Goal: Complete application form: Complete application form

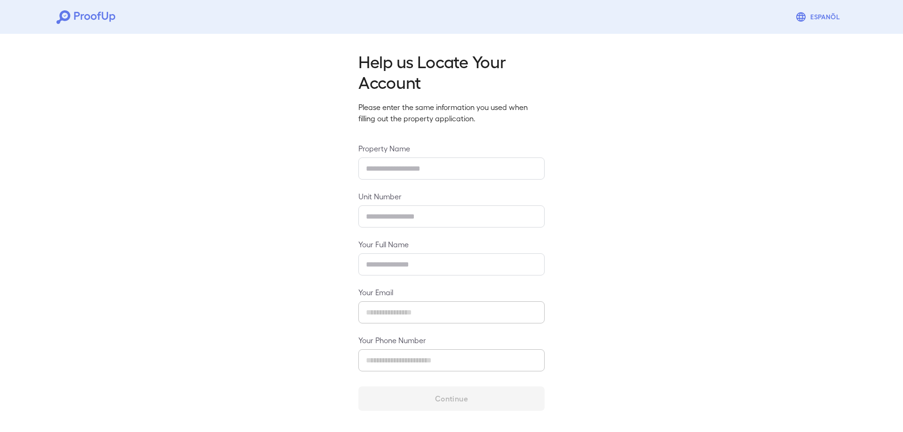
type input "**********"
type input "****"
type input "**********"
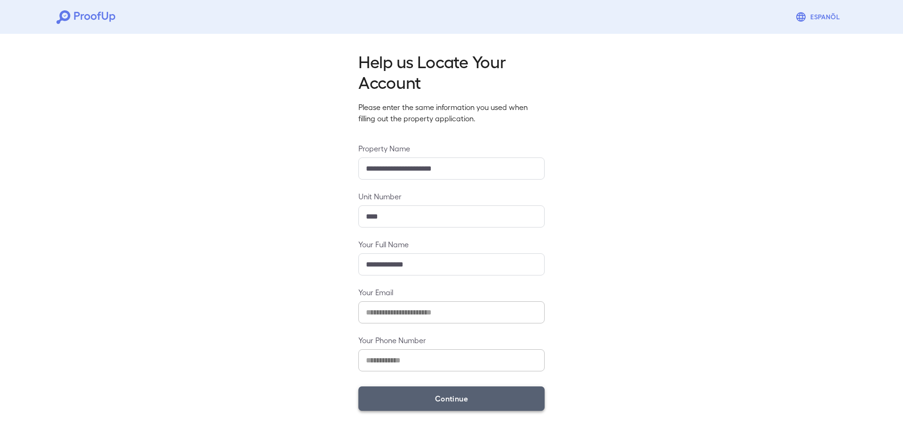
click at [414, 392] on button "Continue" at bounding box center [452, 399] width 186 height 24
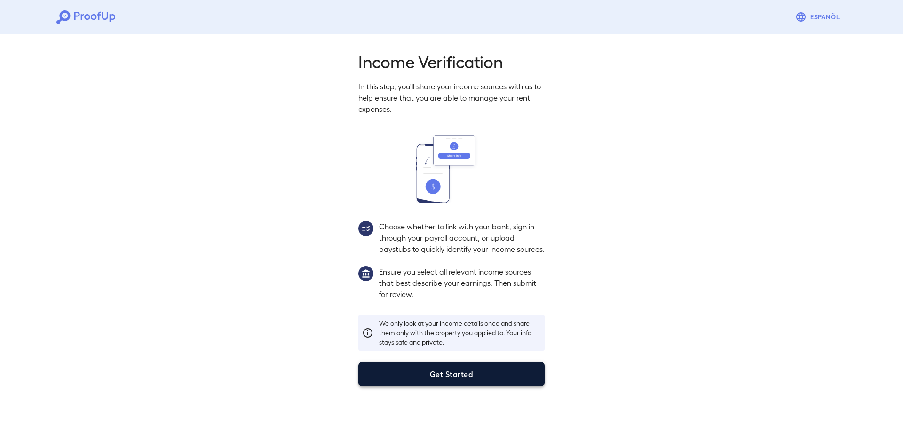
click at [501, 387] on button "Get Started" at bounding box center [452, 374] width 186 height 24
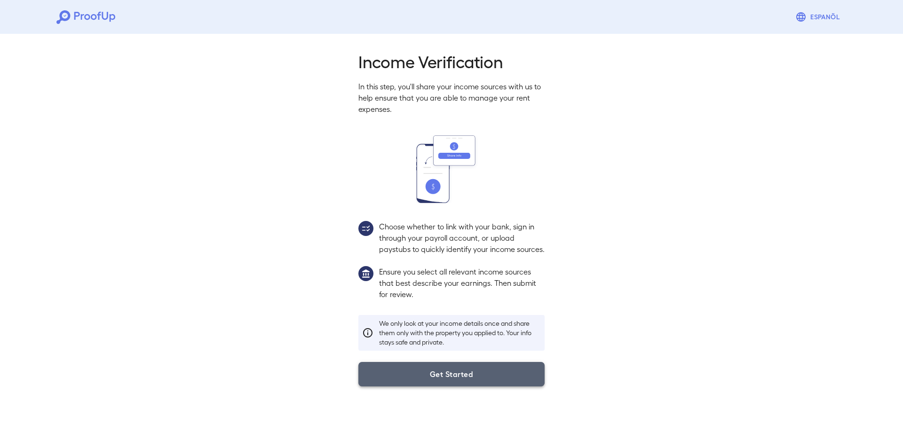
click at [460, 387] on button "Get Started" at bounding box center [452, 374] width 186 height 24
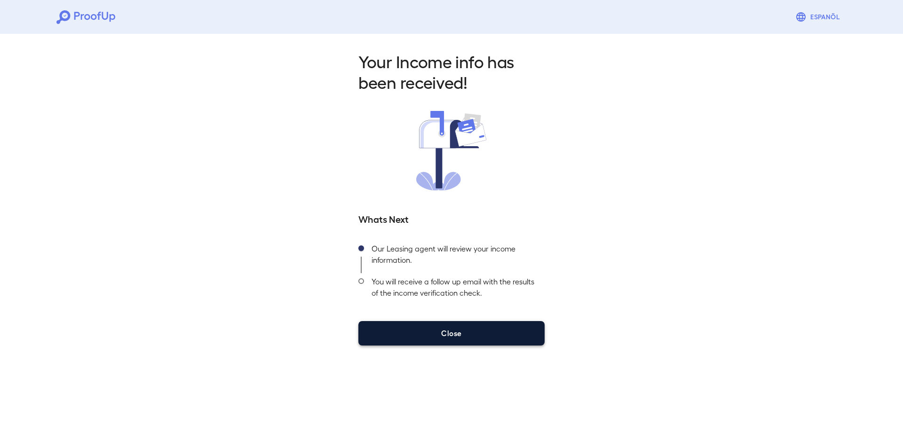
click at [441, 327] on button "Close" at bounding box center [452, 333] width 186 height 24
click at [444, 336] on button "Close" at bounding box center [452, 333] width 186 height 24
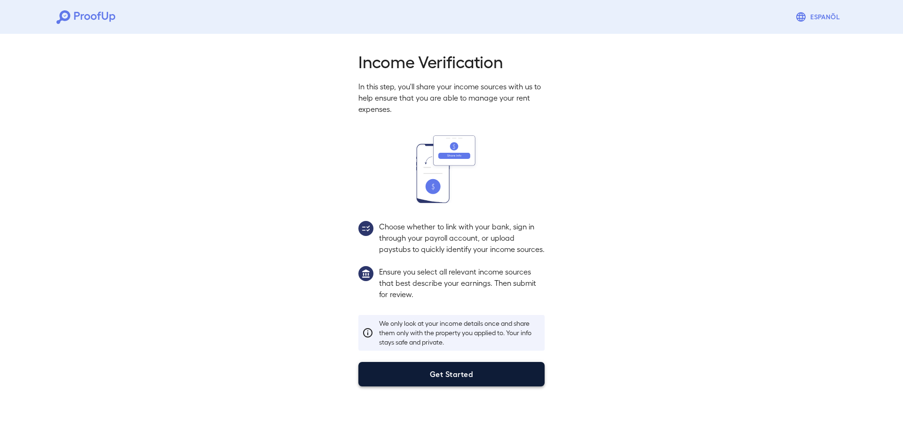
click at [462, 376] on button "Get Started" at bounding box center [452, 374] width 186 height 24
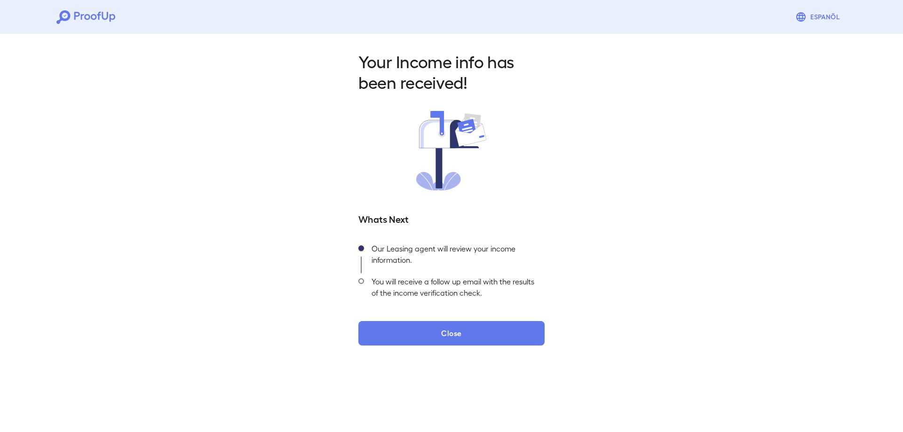
click at [394, 196] on div "Your Income info has been received! Whats Next Our Leasing agent will review yo…" at bounding box center [451, 198] width 209 height 295
click at [362, 281] on span at bounding box center [362, 282] width 6 height 6
click at [430, 286] on div "You will receive a follow up email with the results of the income verification …" at bounding box center [454, 289] width 181 height 33
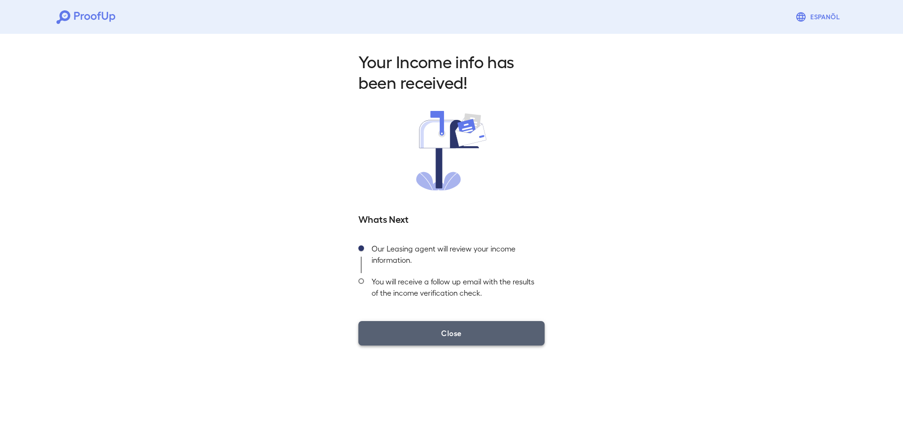
click at [464, 336] on button "Close" at bounding box center [452, 333] width 186 height 24
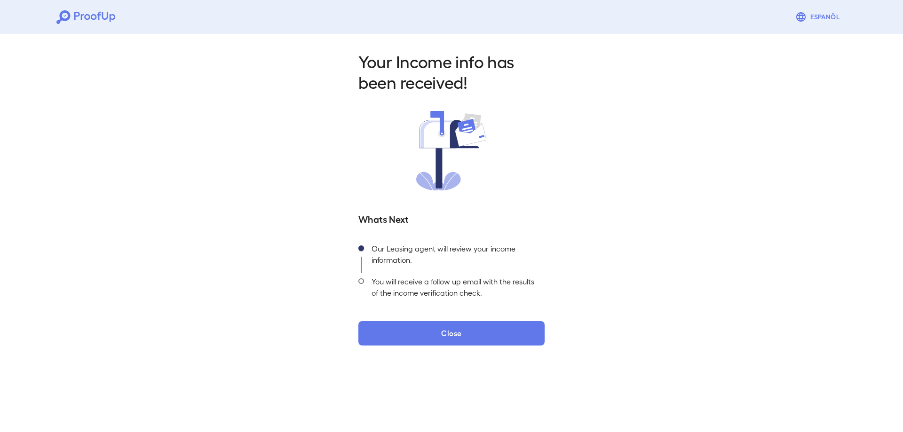
click at [457, 169] on img at bounding box center [451, 151] width 71 height 80
click at [465, 144] on img at bounding box center [451, 151] width 71 height 80
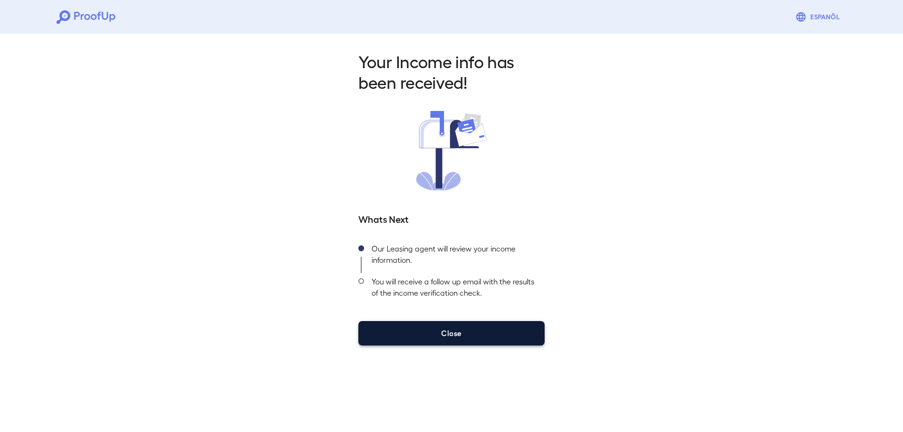
click at [483, 318] on div "Your Income info has been received! Whats Next Our Leasing agent will review yo…" at bounding box center [451, 198] width 209 height 295
click at [486, 325] on button "Close" at bounding box center [452, 333] width 186 height 24
click at [475, 327] on button "Close" at bounding box center [452, 333] width 186 height 24
drag, startPoint x: 475, startPoint y: 327, endPoint x: 486, endPoint y: 310, distance: 19.9
click at [476, 327] on button "Close" at bounding box center [452, 333] width 186 height 24
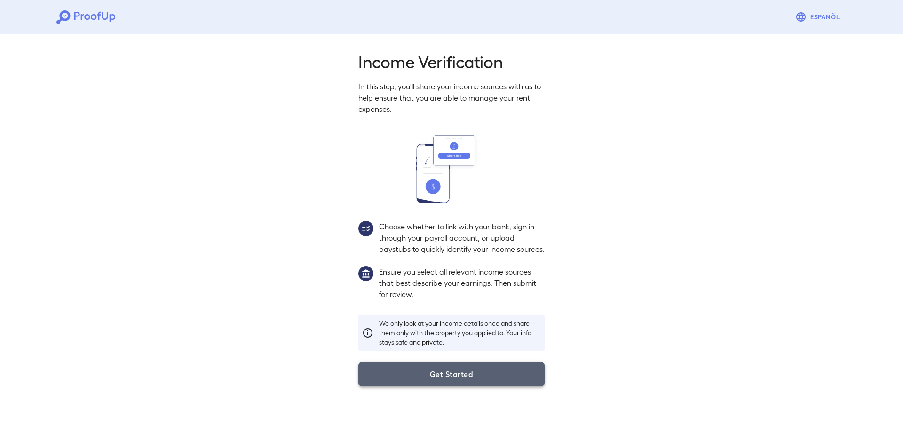
click at [419, 382] on button "Get Started" at bounding box center [452, 374] width 186 height 24
click at [416, 377] on button "Get Started" at bounding box center [452, 374] width 186 height 24
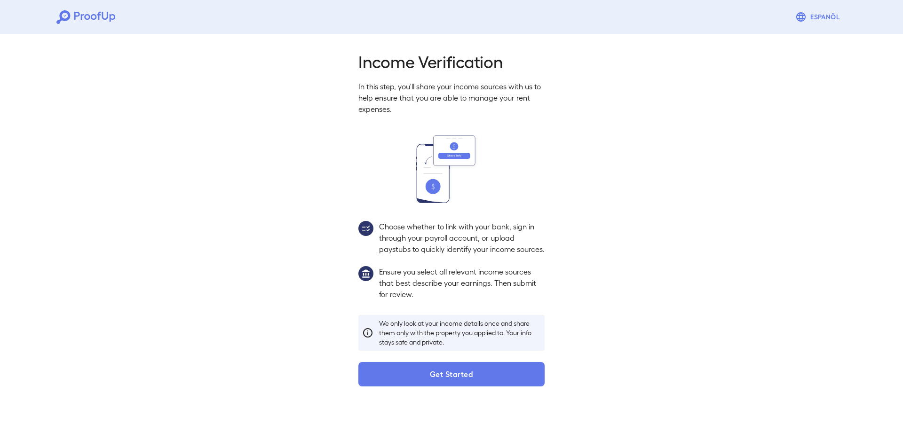
click at [367, 339] on icon at bounding box center [367, 333] width 11 height 11
